Goal: Task Accomplishment & Management: Use online tool/utility

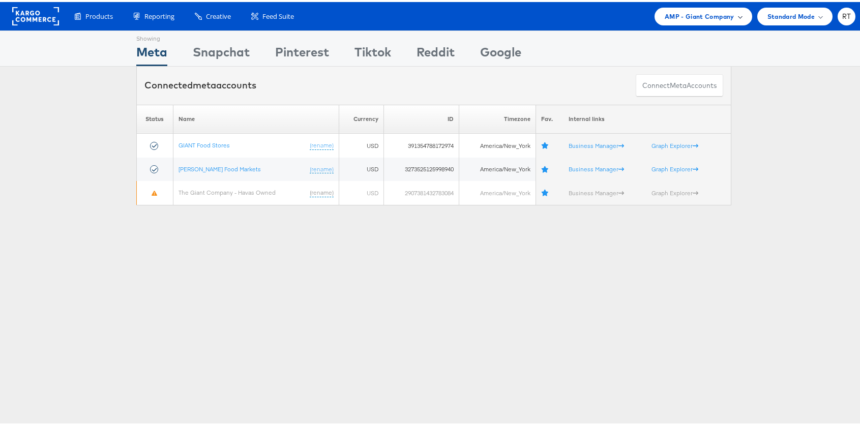
click at [696, 14] on span "AMP - Giant Company" at bounding box center [699, 14] width 70 height 11
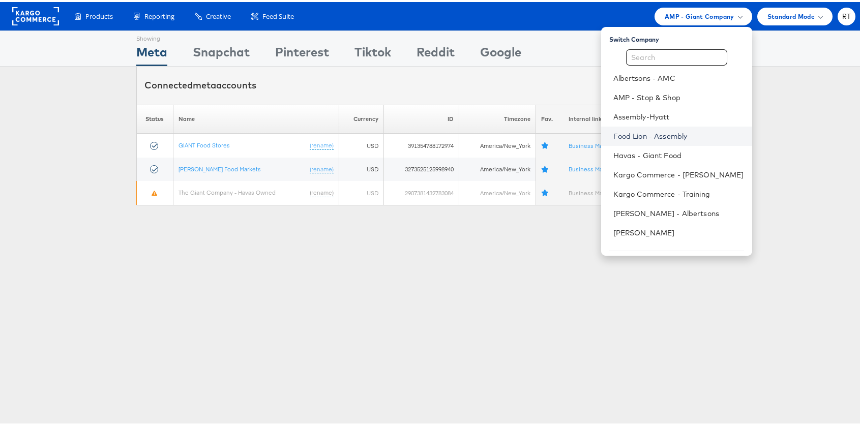
click at [675, 137] on link "Food Lion - Assembly" at bounding box center [678, 134] width 131 height 10
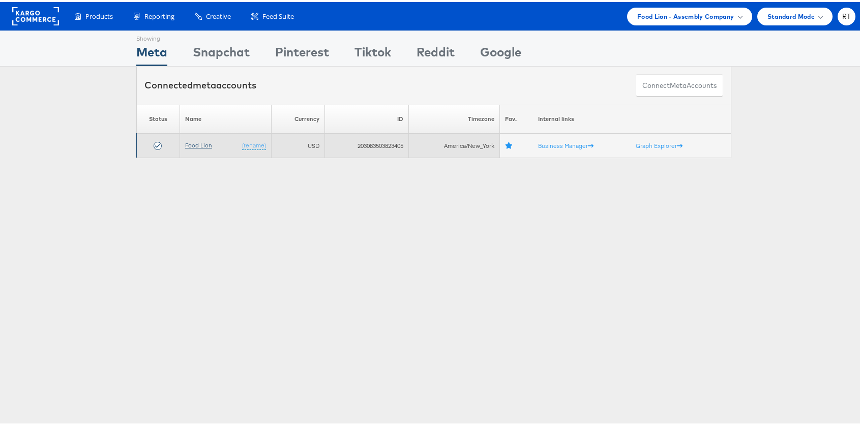
click at [193, 142] on link "Food Lion" at bounding box center [198, 143] width 27 height 8
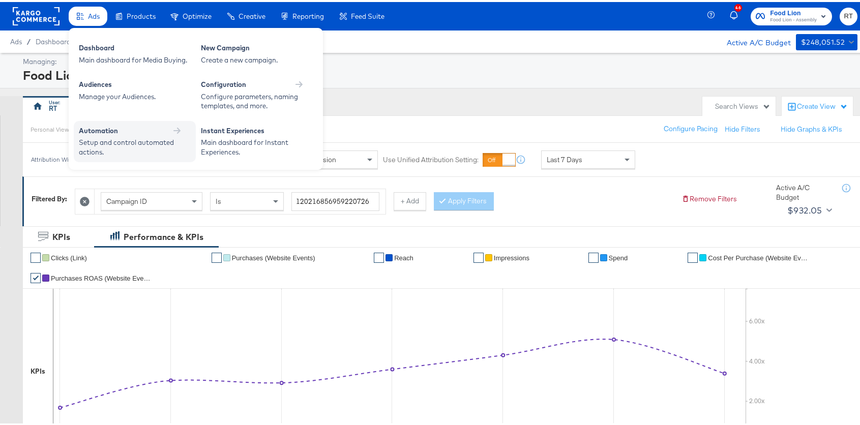
click at [135, 138] on div "Setup and control automated actions." at bounding box center [130, 145] width 102 height 19
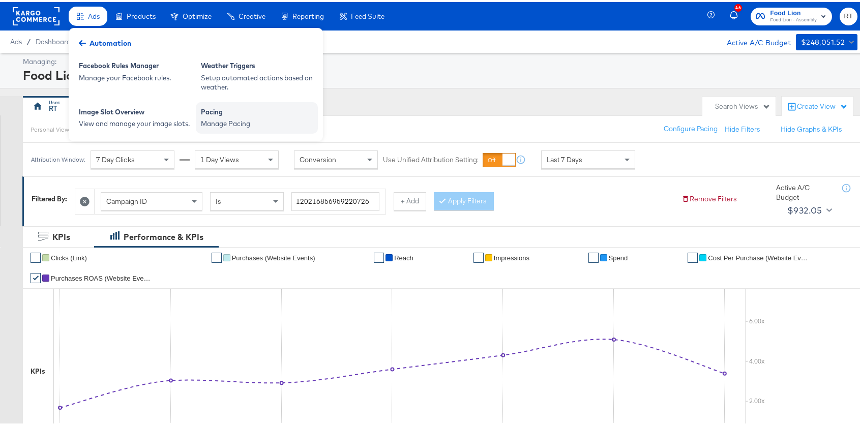
click at [229, 120] on div "Manage Pacing" at bounding box center [257, 122] width 112 height 10
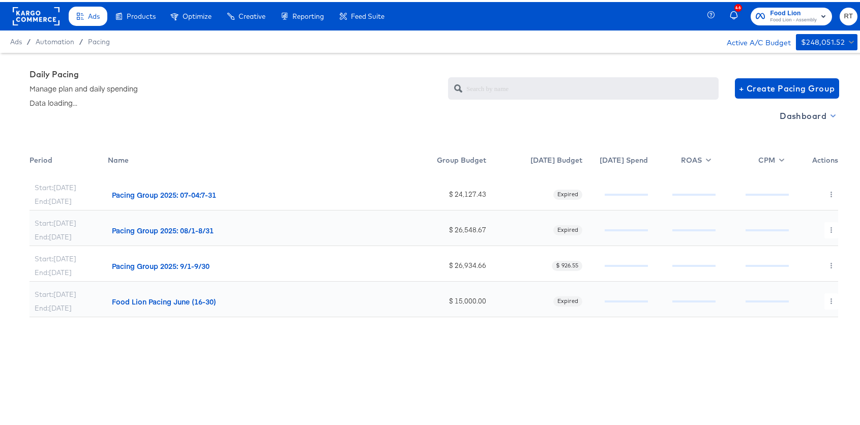
click at [790, 113] on span "Dashboard" at bounding box center [806, 114] width 54 height 14
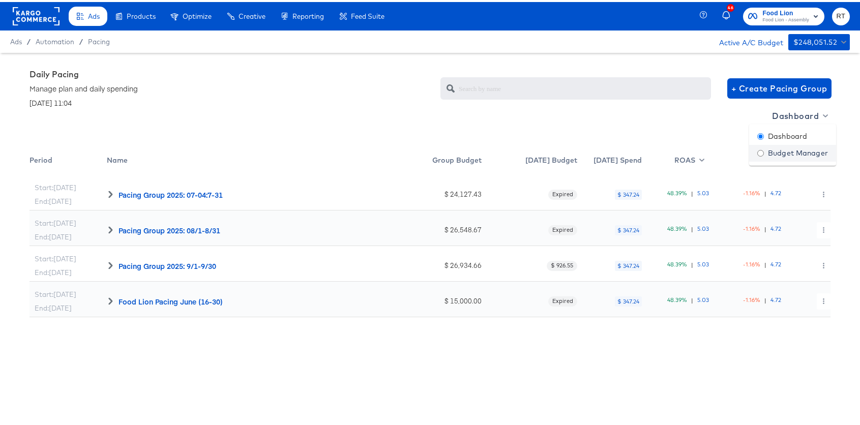
click at [784, 150] on div "Budget Manager" at bounding box center [792, 151] width 71 height 11
radio input "false"
radio input "true"
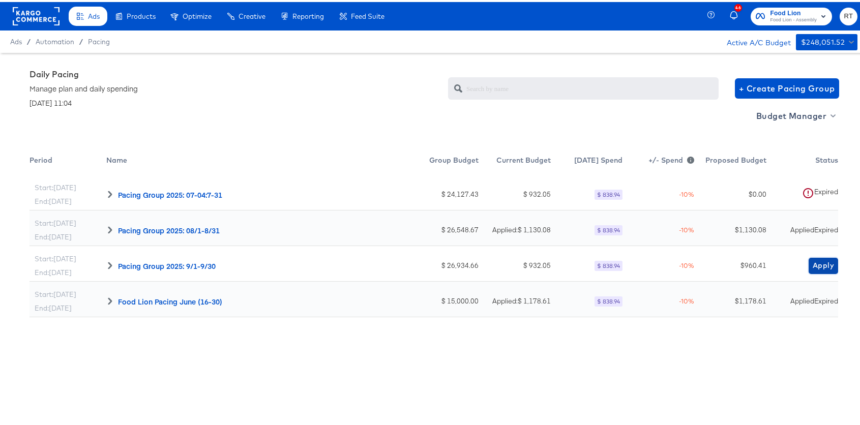
click at [812, 262] on span "Apply" at bounding box center [822, 263] width 21 height 13
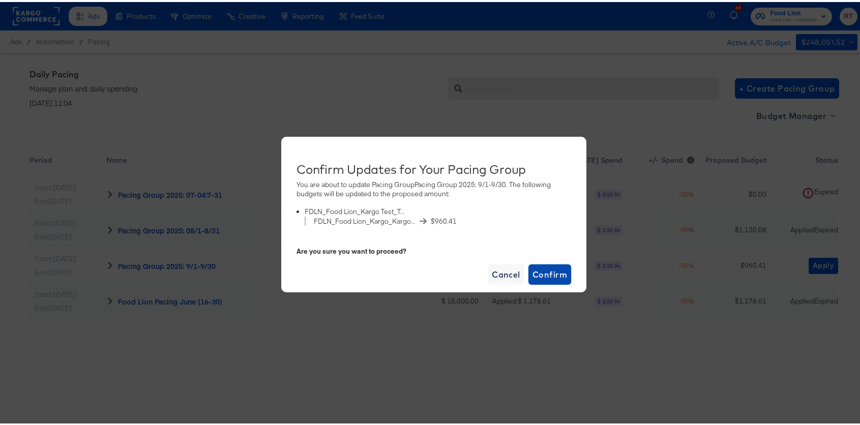
click at [554, 270] on span "Confirm" at bounding box center [549, 272] width 35 height 14
